Goal: Go to known website: Access a specific website the user already knows

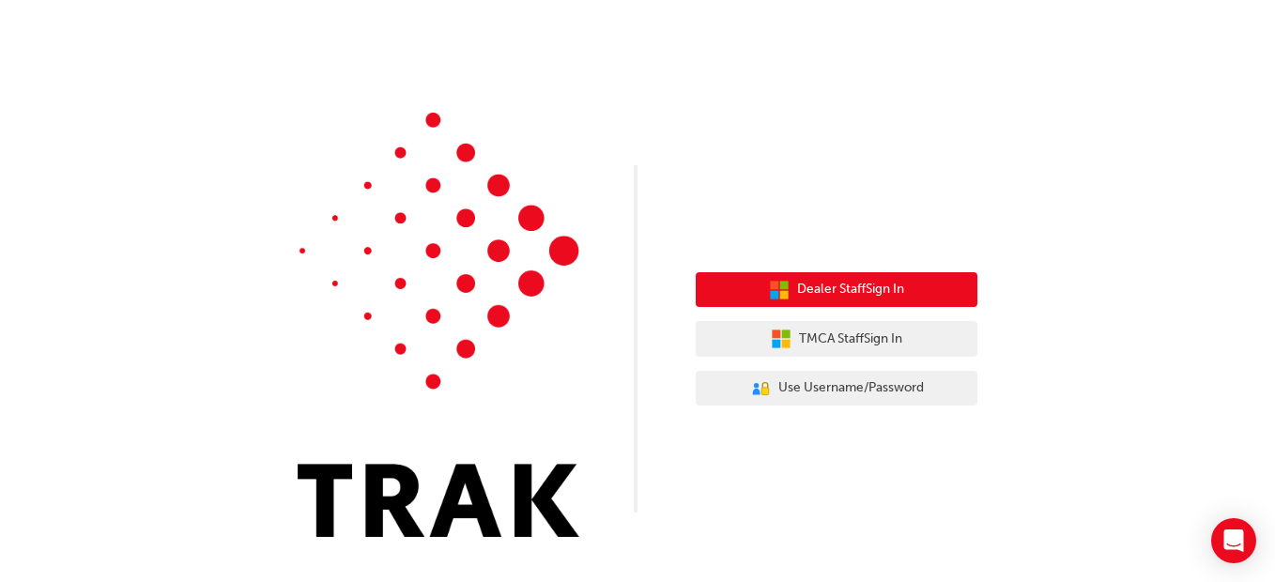
click at [890, 289] on span "Dealer Staff Sign In" at bounding box center [850, 290] width 107 height 22
